Goal: Task Accomplishment & Management: Use online tool/utility

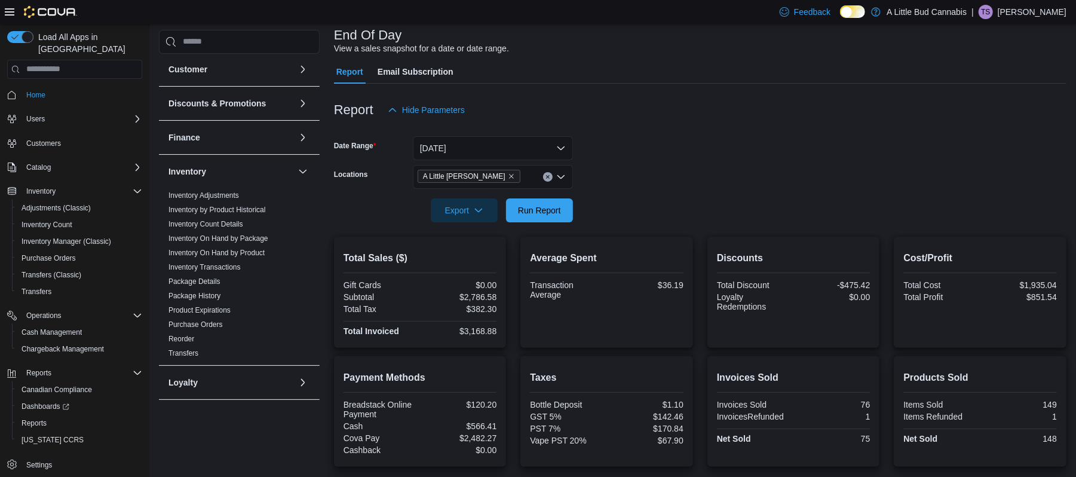
scroll to position [185, 0]
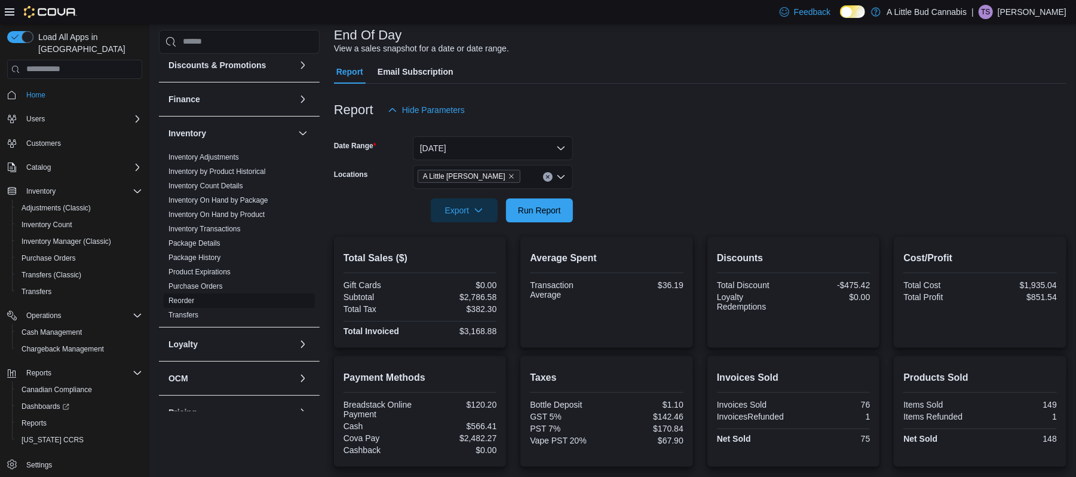
click at [182, 296] on link "Reorder" at bounding box center [182, 300] width 26 height 8
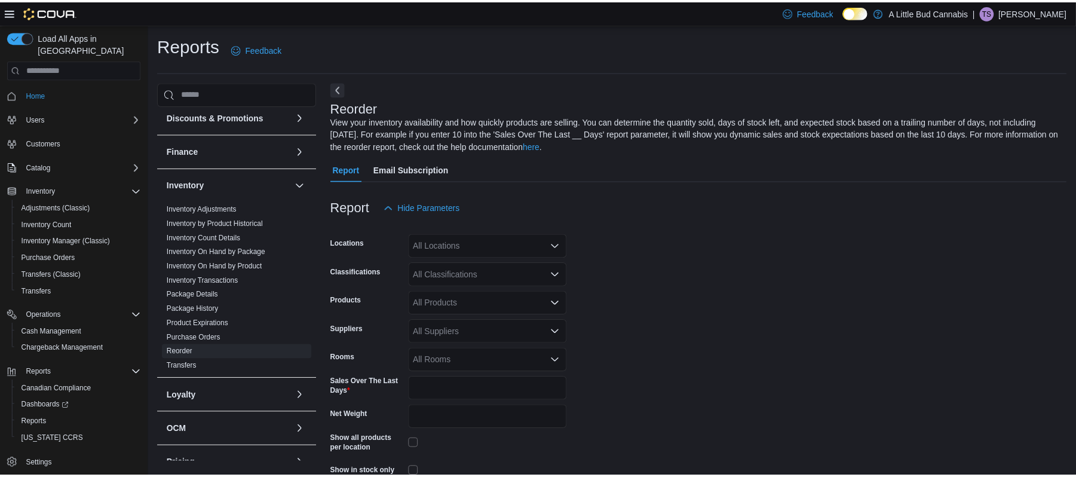
scroll to position [53, 0]
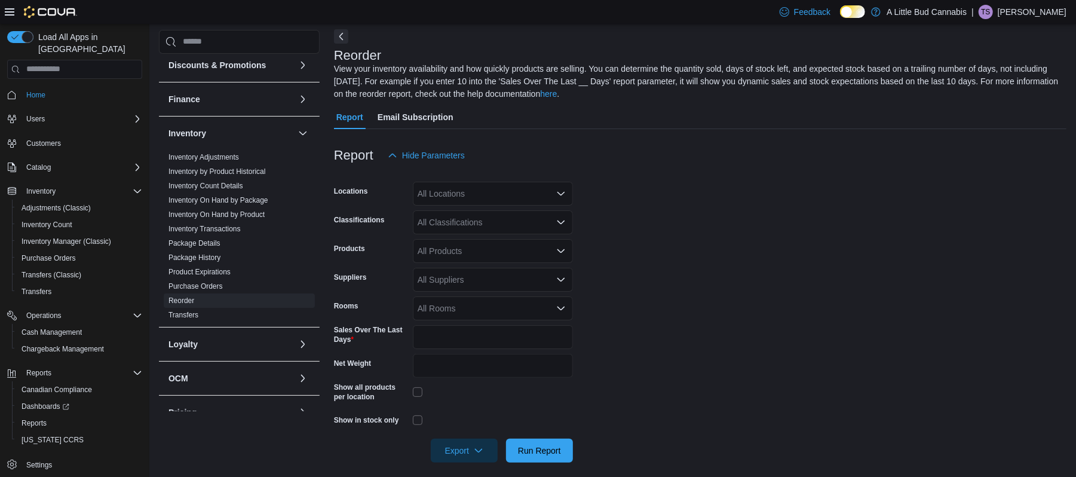
click at [448, 196] on div "All Locations" at bounding box center [493, 194] width 160 height 24
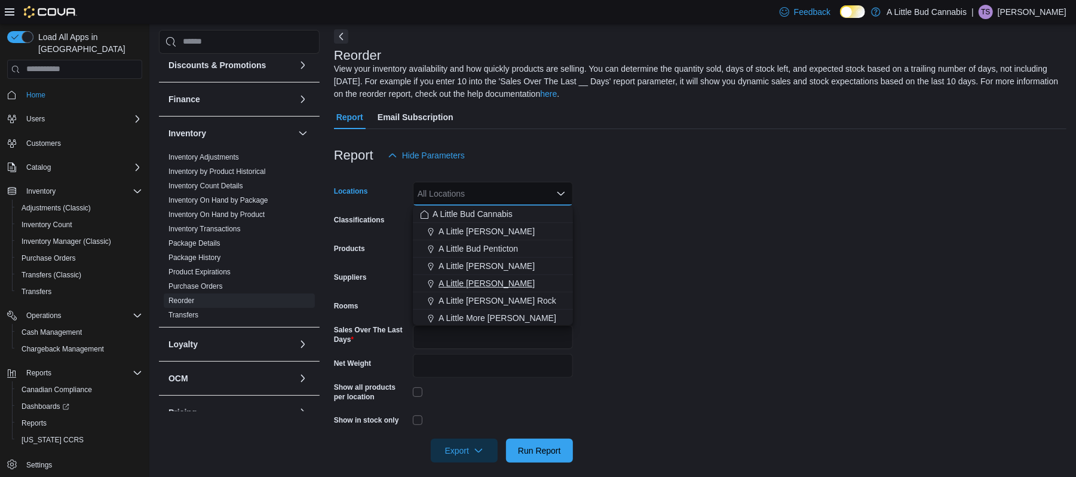
click at [502, 285] on span "A Little [PERSON_NAME]" at bounding box center [487, 283] width 96 height 12
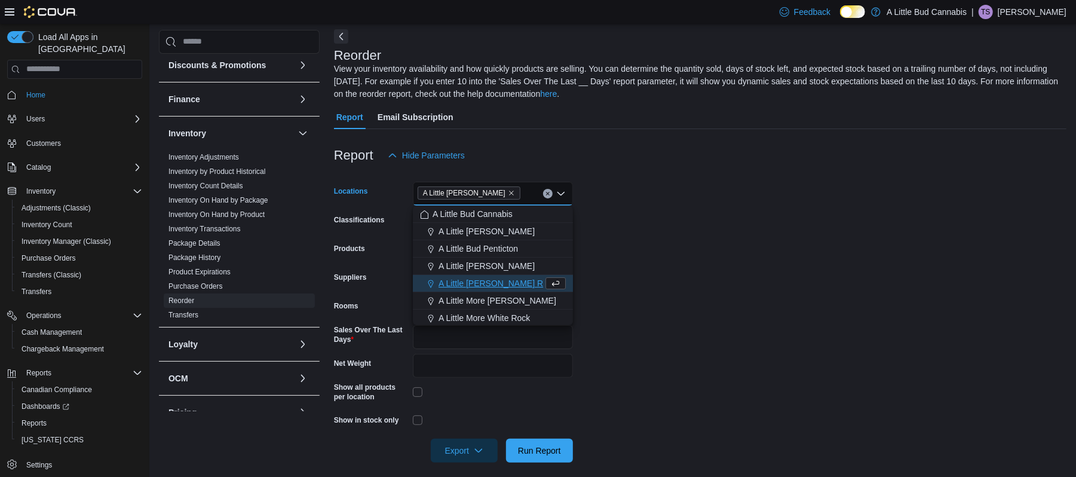
click at [655, 286] on form "Locations A [GEOGRAPHIC_DATA][PERSON_NAME] Combo box. Selected. A Little [PERSO…" at bounding box center [700, 314] width 733 height 295
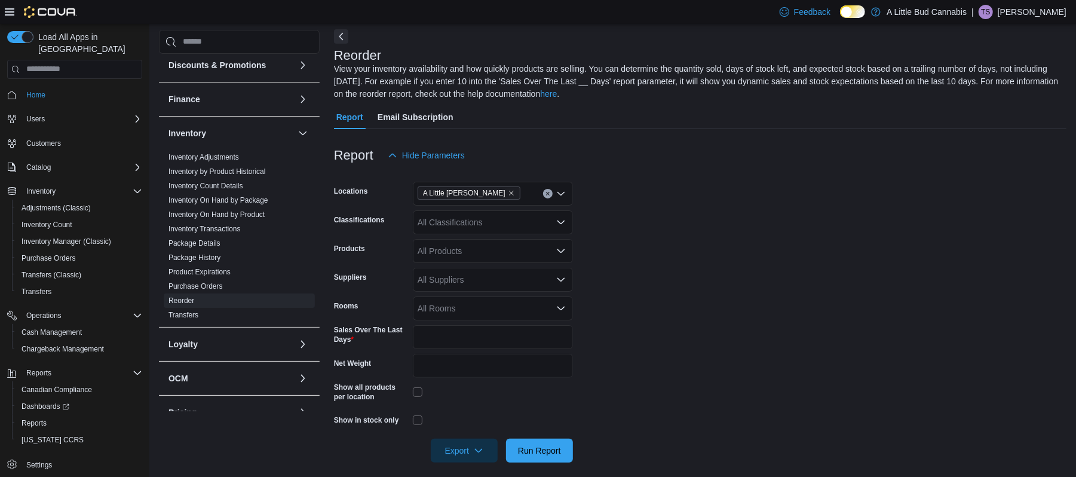
click at [494, 226] on div "All Classifications" at bounding box center [493, 222] width 160 height 24
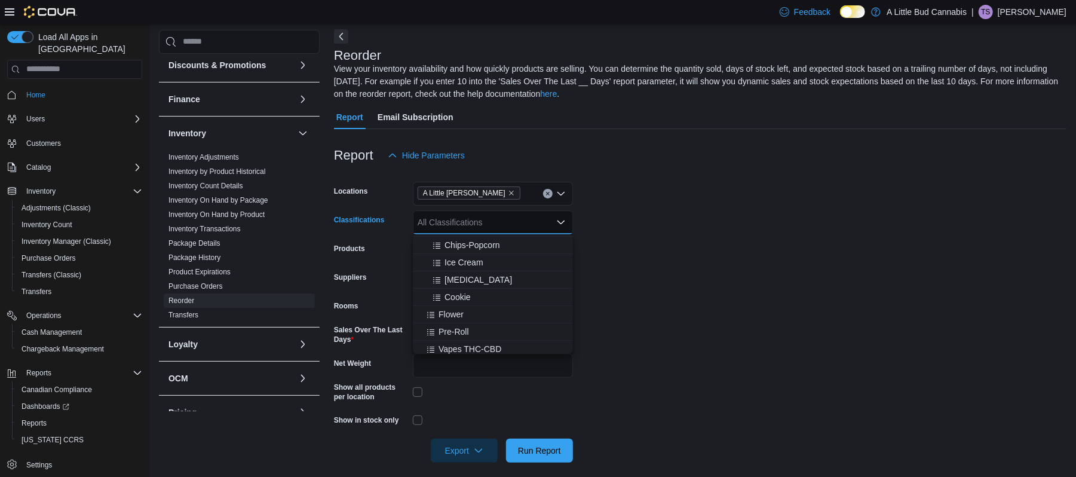
scroll to position [137, 0]
click at [459, 316] on span "Flower" at bounding box center [451, 314] width 25 height 12
click at [608, 299] on form "Locations A [GEOGRAPHIC_DATA][PERSON_NAME] Classifications Flower Combo box. Se…" at bounding box center [700, 314] width 733 height 295
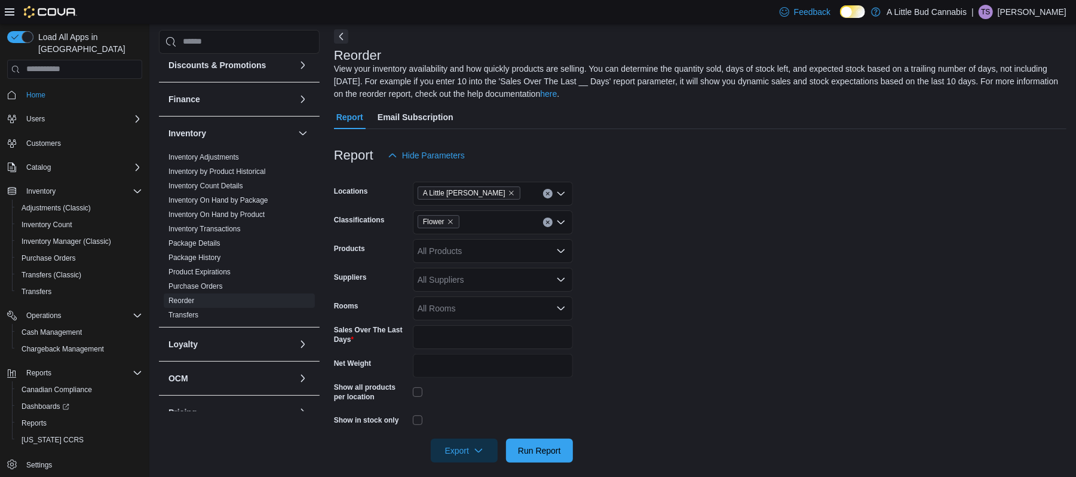
scroll to position [61, 0]
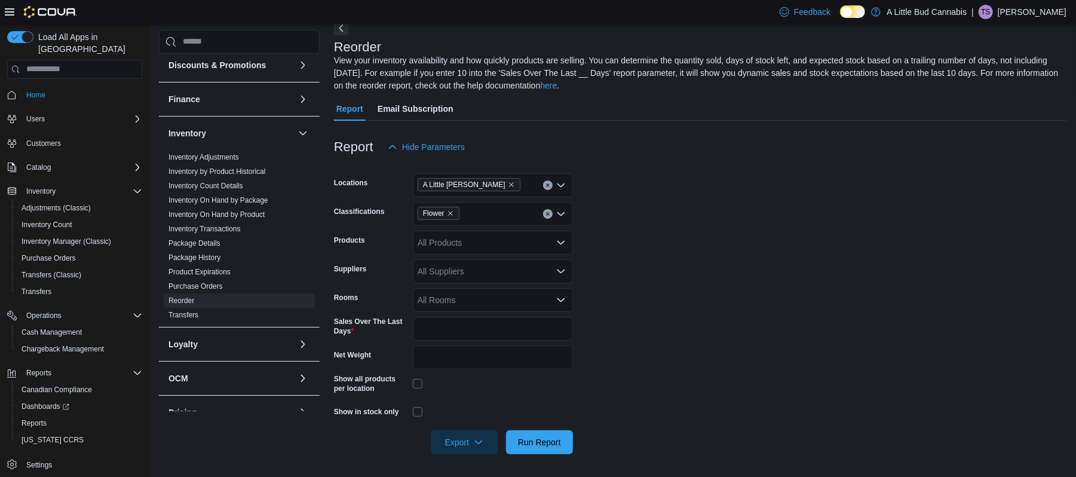
click at [418, 417] on div at bounding box center [493, 411] width 160 height 19
click at [520, 436] on span "Run Report" at bounding box center [539, 442] width 43 height 12
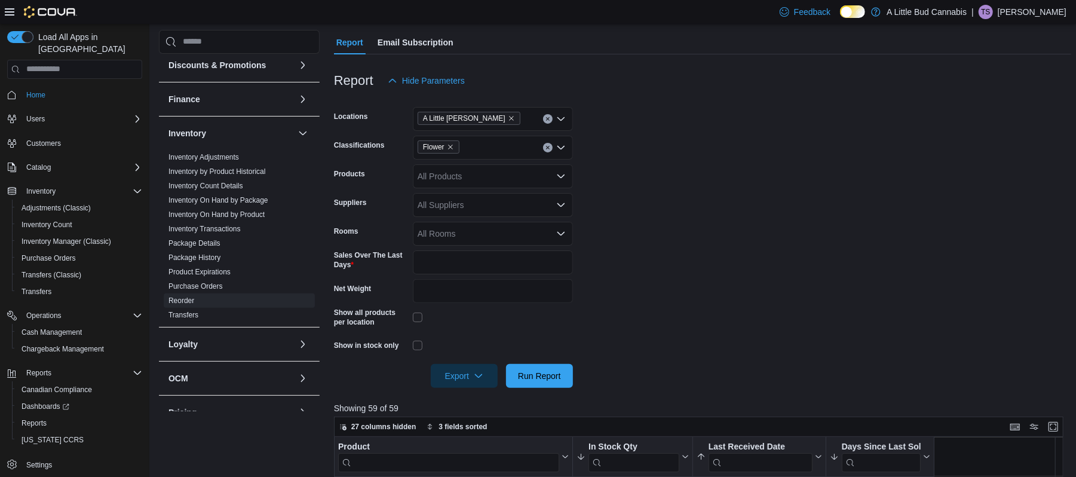
scroll to position [127, 0]
click at [449, 146] on icon "Remove Flower from selection in this group" at bounding box center [450, 147] width 5 height 5
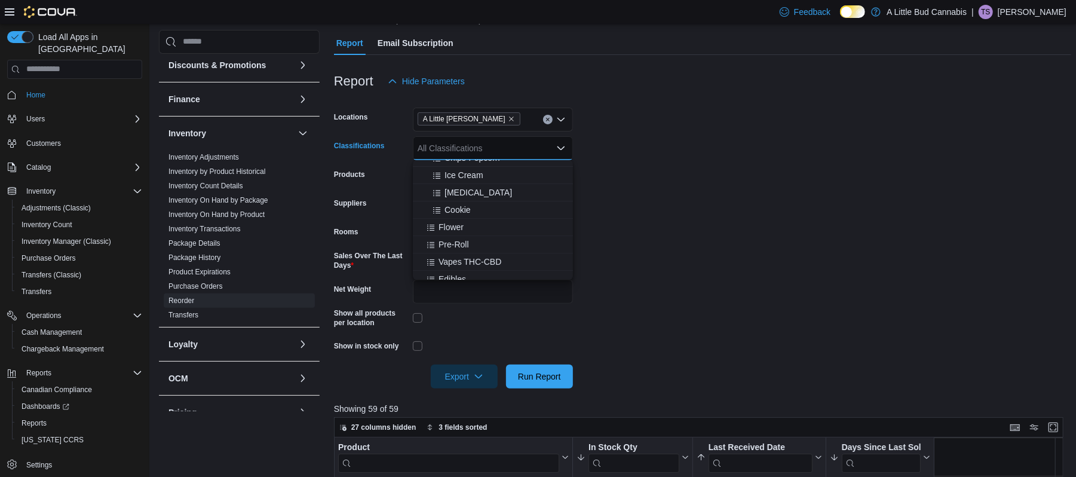
scroll to position [151, 0]
click at [457, 240] on span "Pre-Roll" at bounding box center [454, 243] width 30 height 12
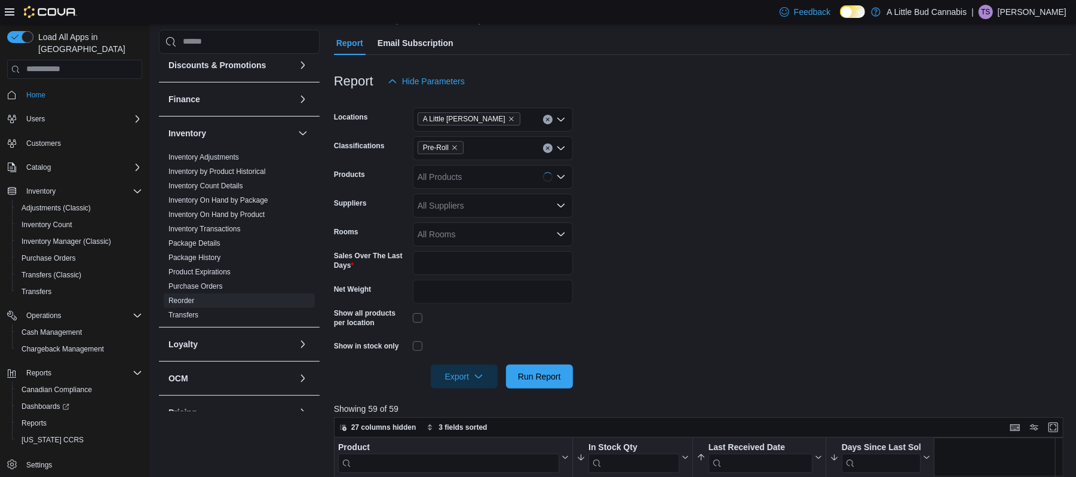
click at [617, 234] on form "Locations A Little [PERSON_NAME] Classifications Pre-Roll Products All Products…" at bounding box center [702, 240] width 737 height 295
click at [540, 375] on span "Run Report" at bounding box center [539, 376] width 43 height 12
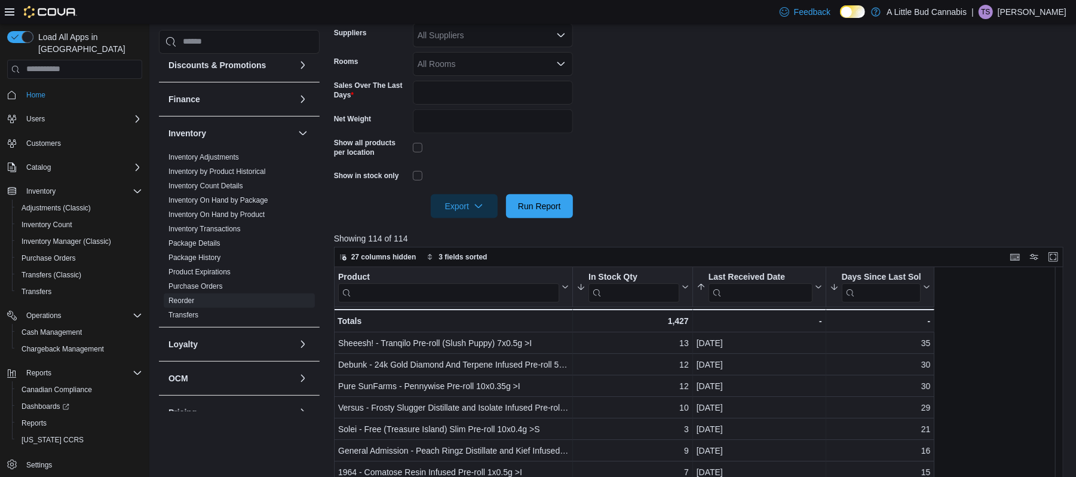
scroll to position [180, 0]
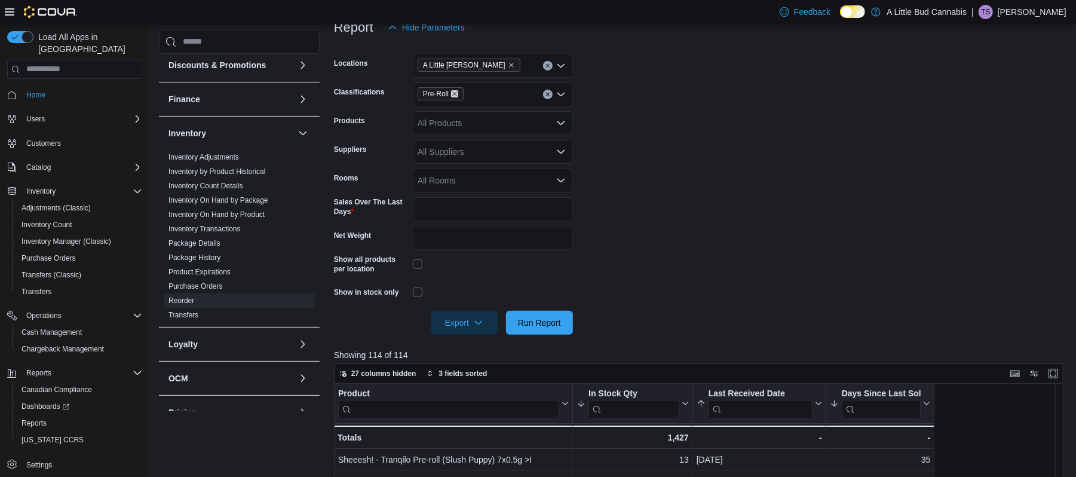
click at [452, 94] on icon "Remove Pre-Roll from selection in this group" at bounding box center [454, 93] width 7 height 7
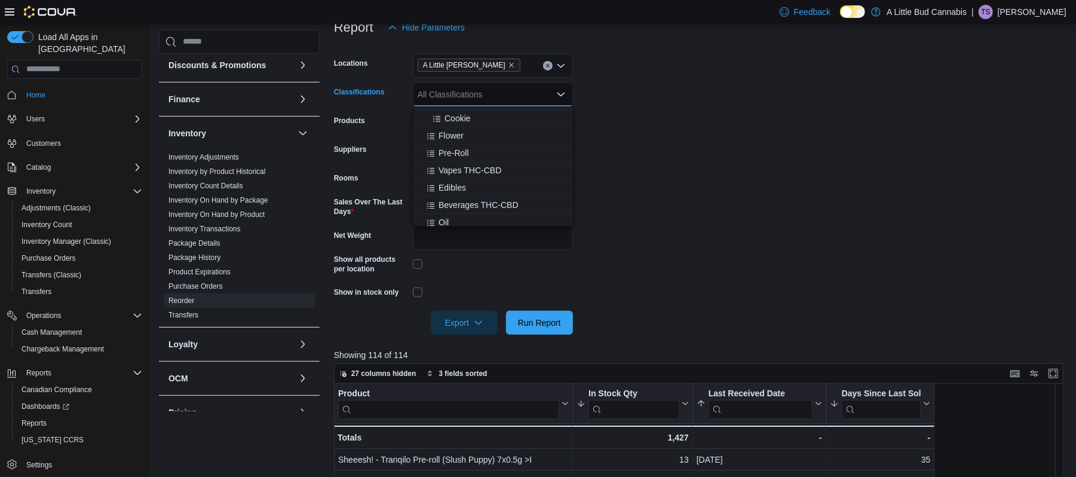
scroll to position [191, 0]
click at [459, 183] on span "Edibles" at bounding box center [452, 183] width 27 height 12
click at [627, 201] on form "Locations A [GEOGRAPHIC_DATA][PERSON_NAME] Classifications Edibles Combo box. S…" at bounding box center [702, 186] width 737 height 295
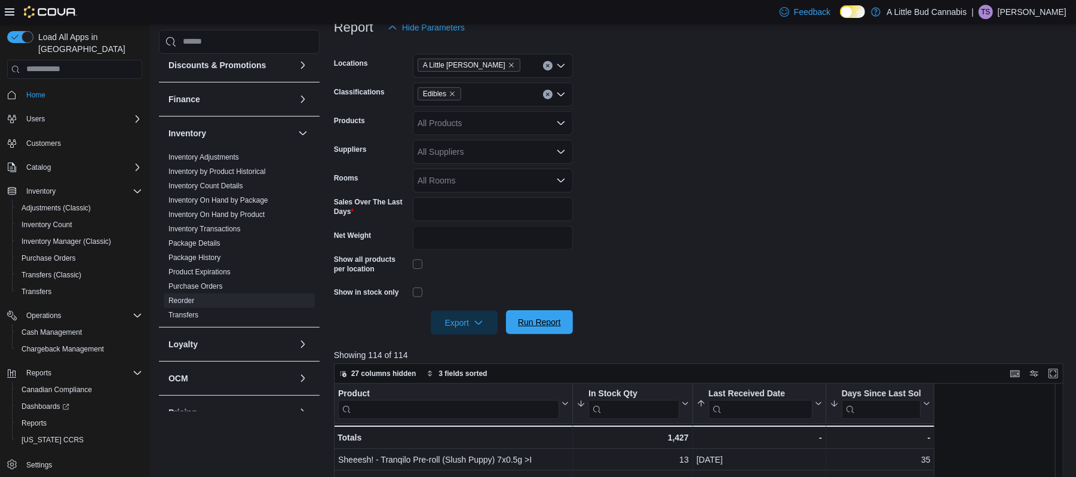
click at [541, 329] on span "Run Report" at bounding box center [539, 322] width 53 height 24
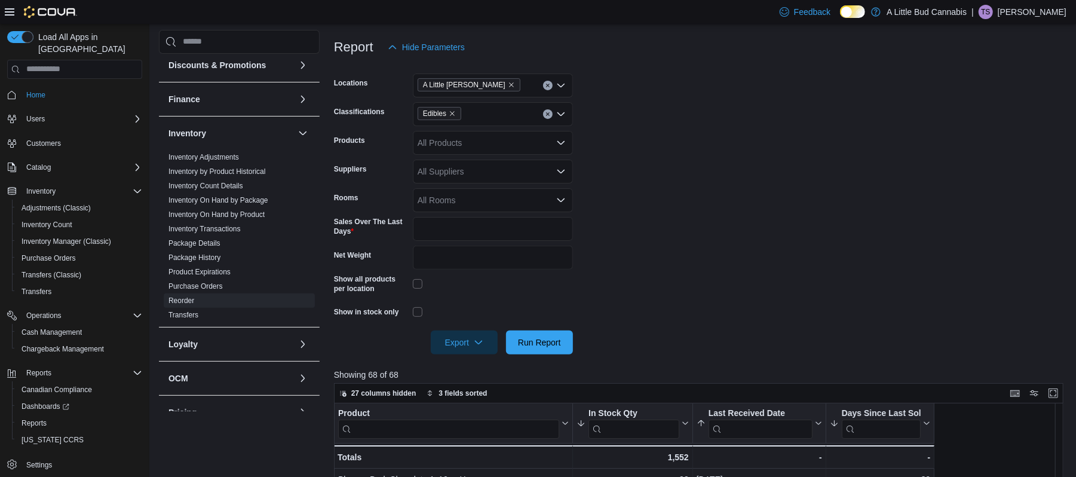
scroll to position [160, 0]
click at [450, 114] on icon "Remove Edibles from selection in this group" at bounding box center [452, 114] width 7 height 7
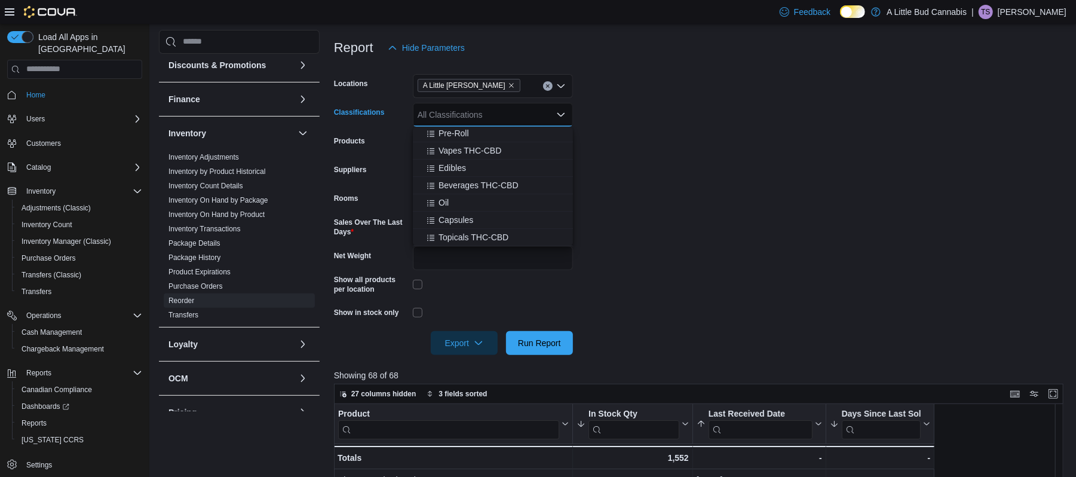
scroll to position [227, 0]
click at [452, 148] on span "Vapes THC-CBD" at bounding box center [470, 151] width 63 height 12
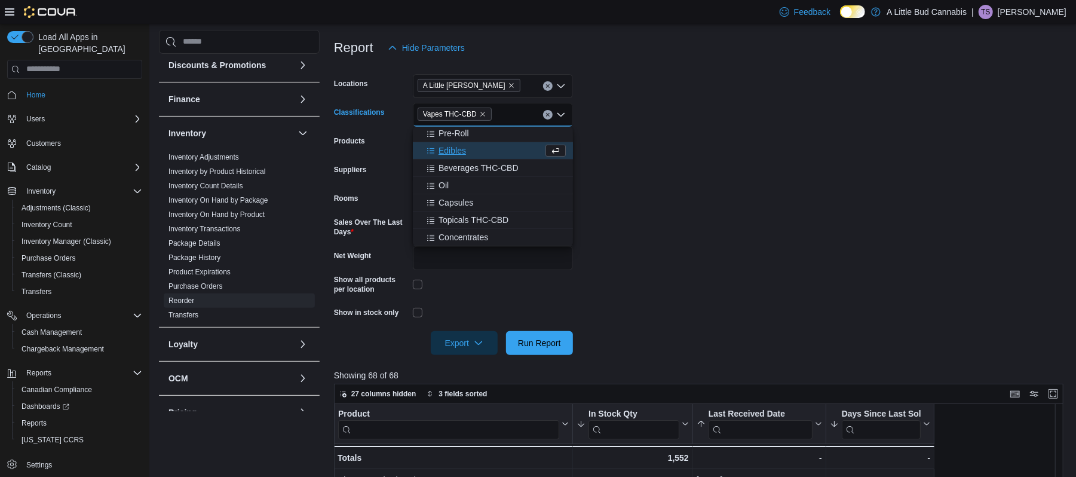
click at [616, 187] on form "Locations A [GEOGRAPHIC_DATA][PERSON_NAME] Classifications Vapes THC-CBD Combo …" at bounding box center [702, 207] width 737 height 295
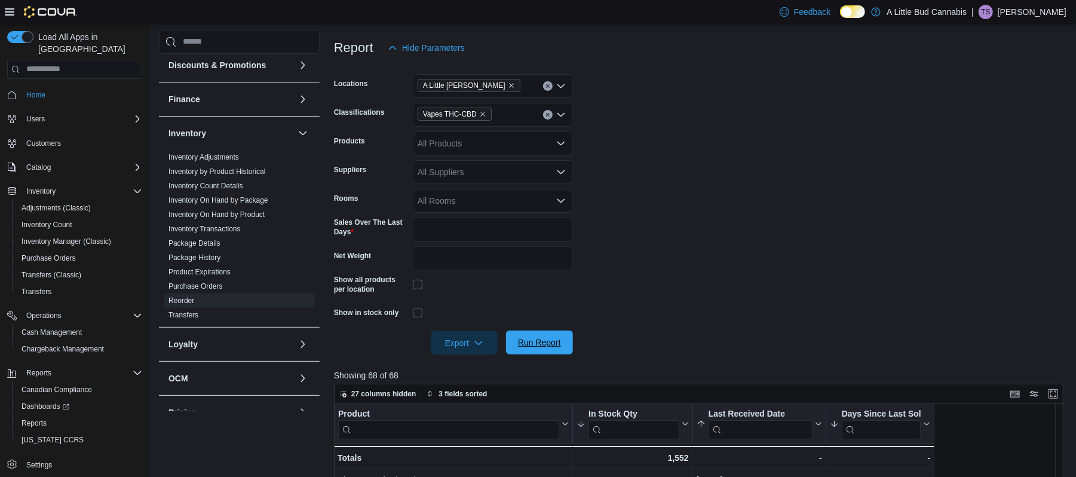
click at [538, 354] on span "Run Report" at bounding box center [539, 342] width 53 height 24
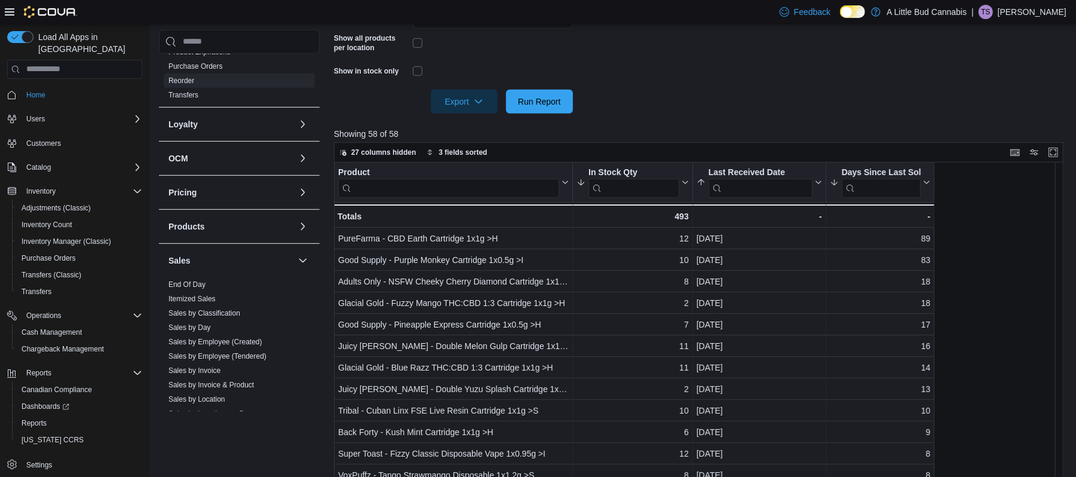
scroll to position [417, 0]
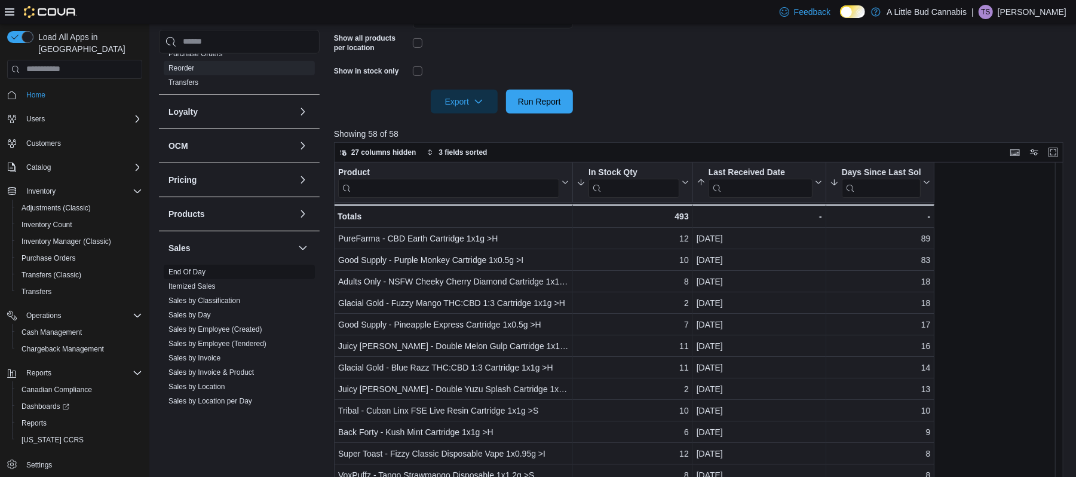
click at [187, 268] on link "End Of Day" at bounding box center [187, 272] width 37 height 8
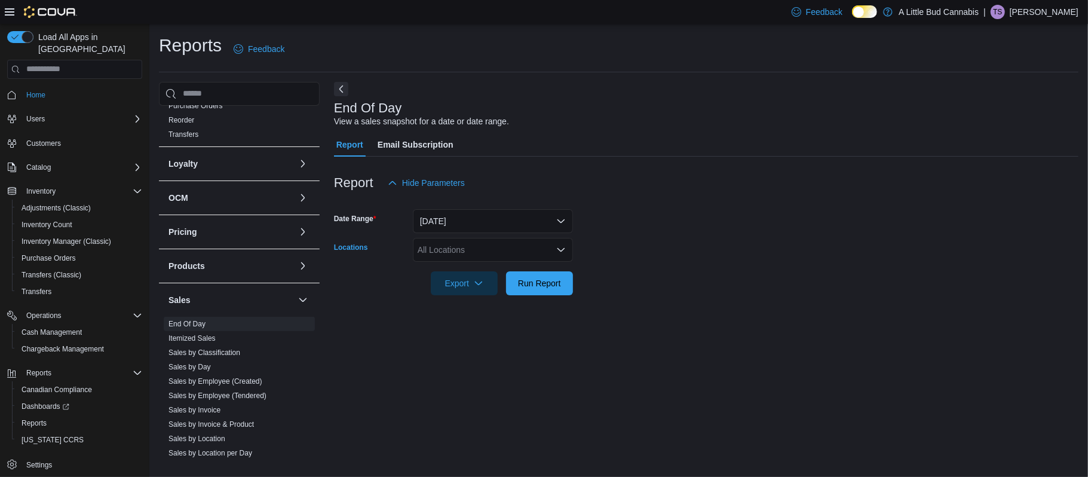
click at [500, 254] on div "All Locations" at bounding box center [493, 250] width 160 height 24
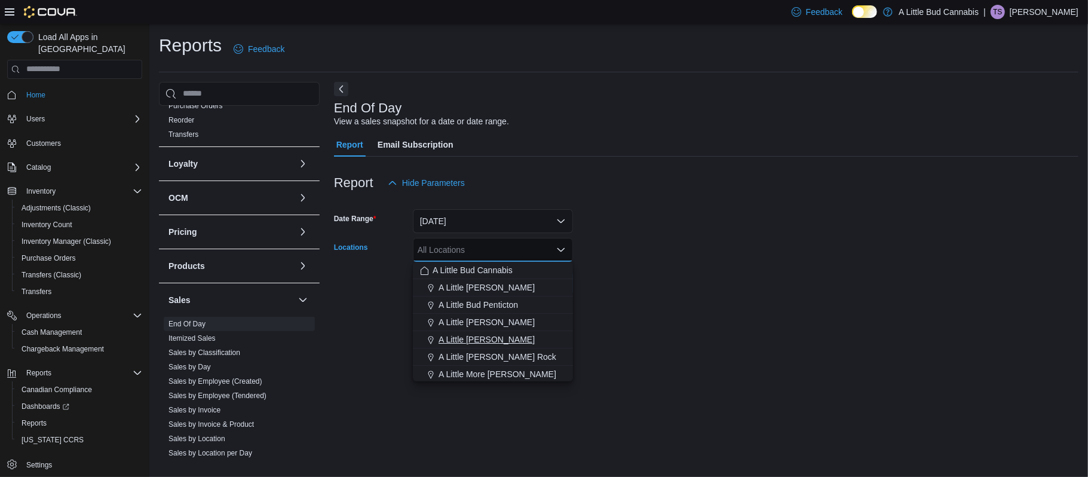
click at [490, 337] on span "A Little [PERSON_NAME]" at bounding box center [487, 339] width 96 height 12
click at [753, 304] on div at bounding box center [706, 302] width 745 height 14
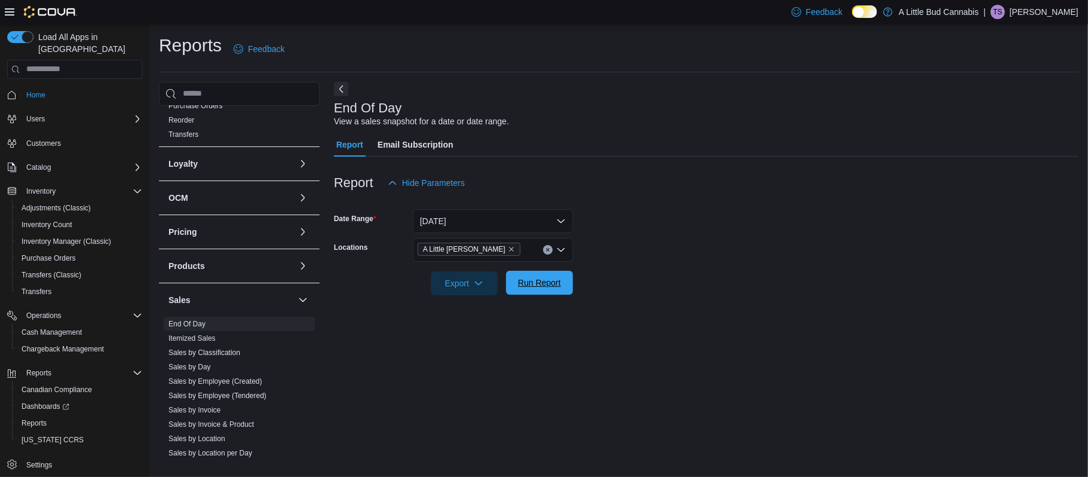
click at [555, 275] on span "Run Report" at bounding box center [539, 283] width 53 height 24
